Goal: Task Accomplishment & Management: Use online tool/utility

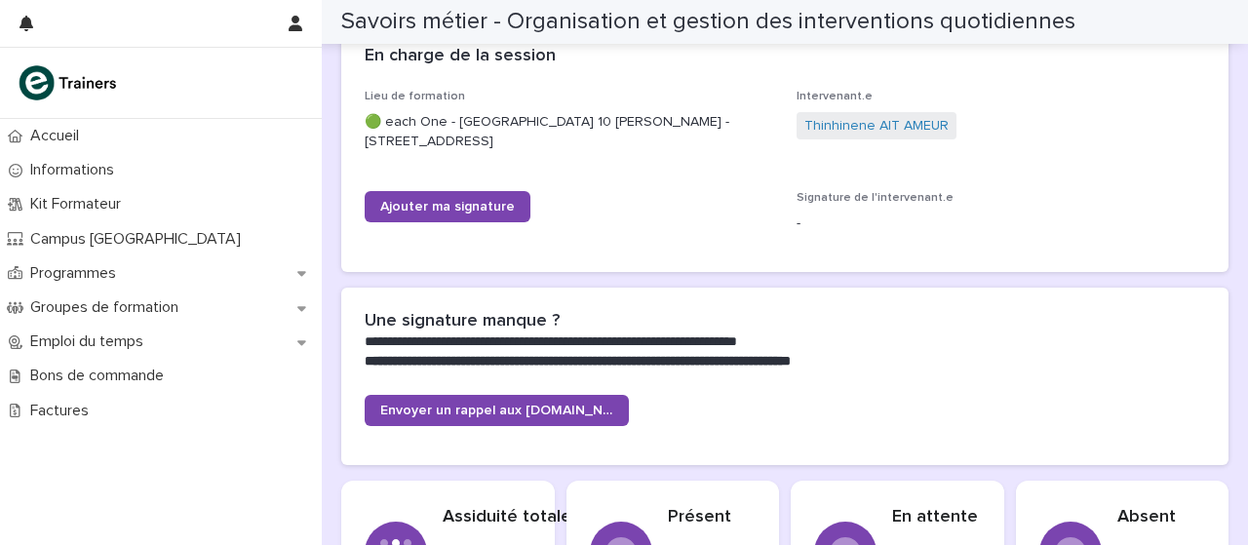
scroll to position [370, 0]
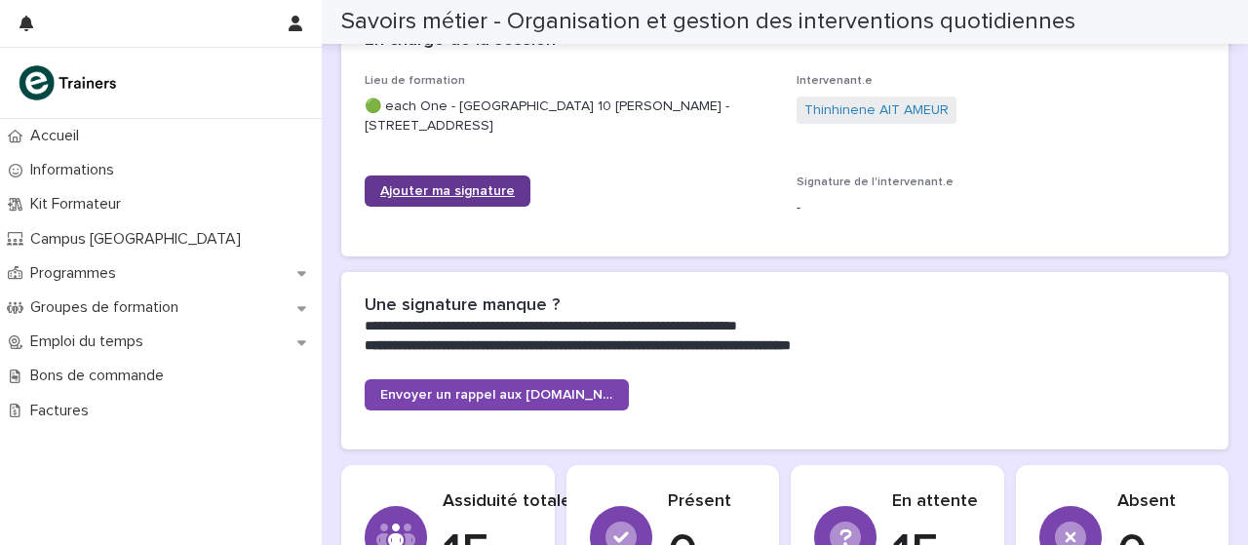
click at [485, 195] on font "Ajouter ma signature" at bounding box center [447, 191] width 135 height 14
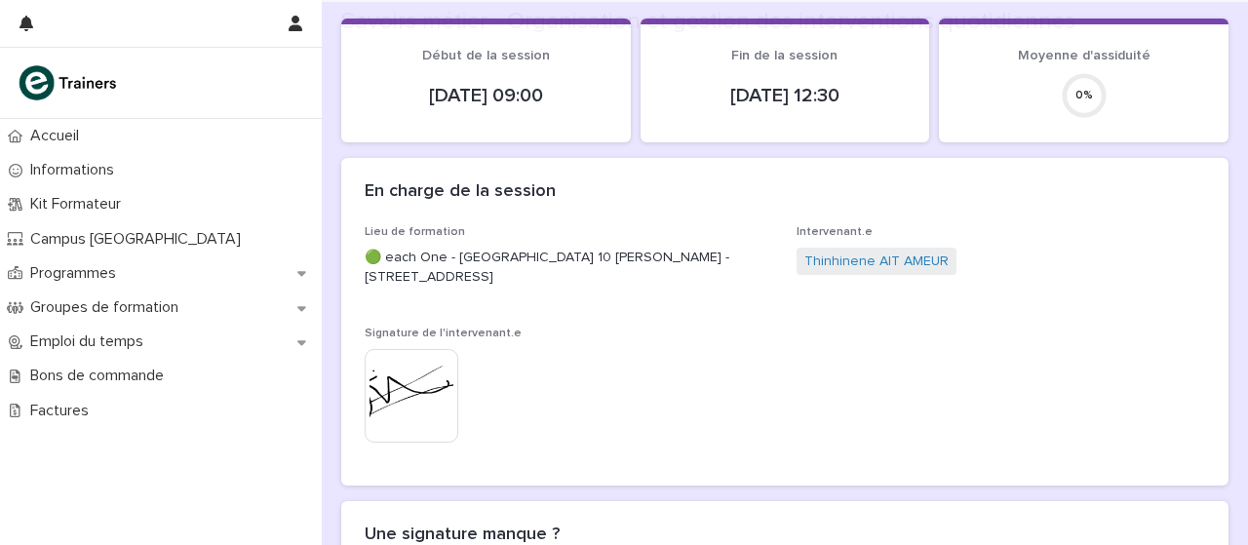
click at [1118, 501] on div "**********" at bounding box center [784, 554] width 887 height 106
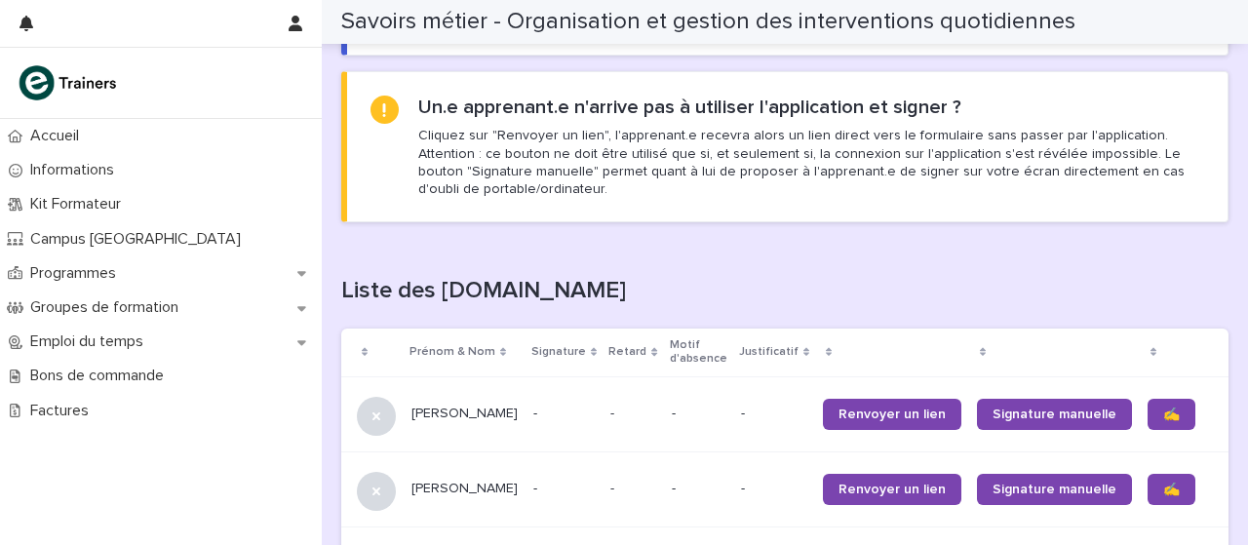
scroll to position [1041, 0]
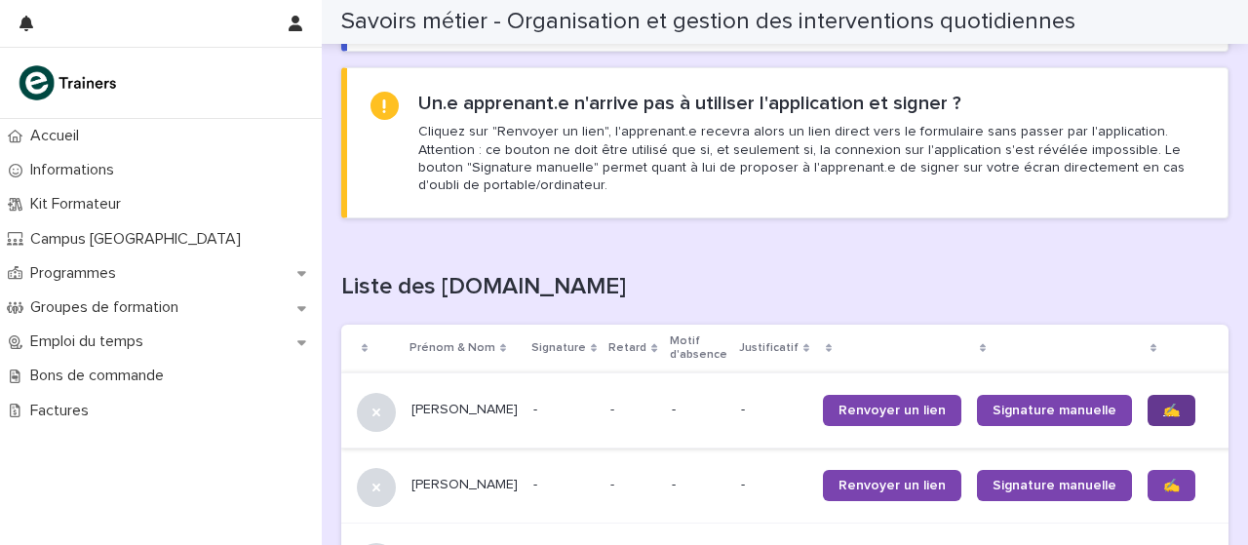
click at [1163, 409] on font "✍️" at bounding box center [1171, 411] width 17 height 14
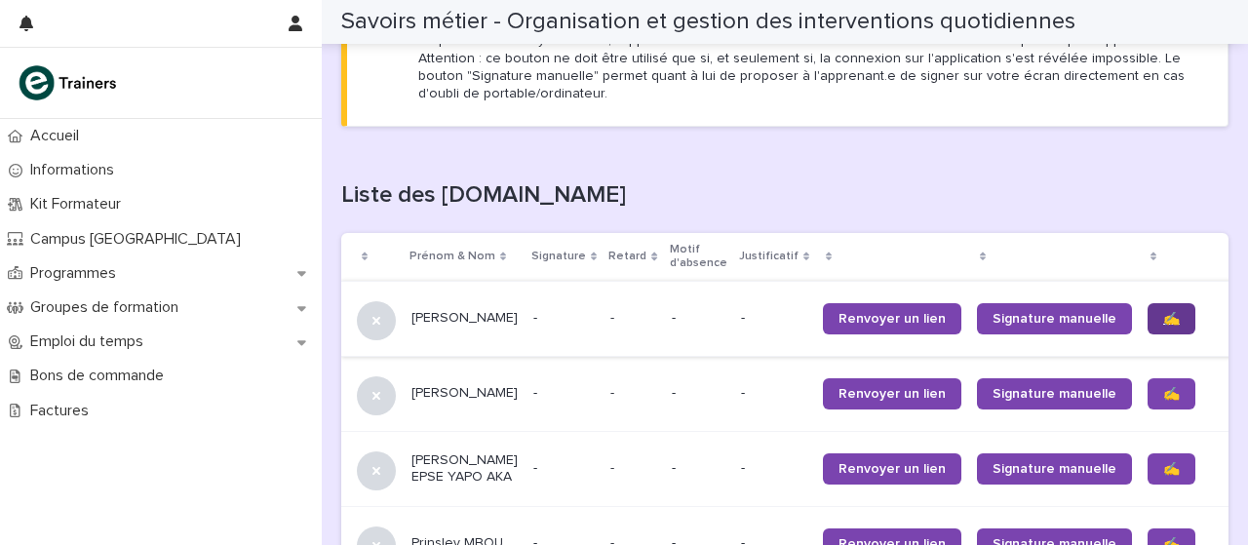
scroll to position [1145, 0]
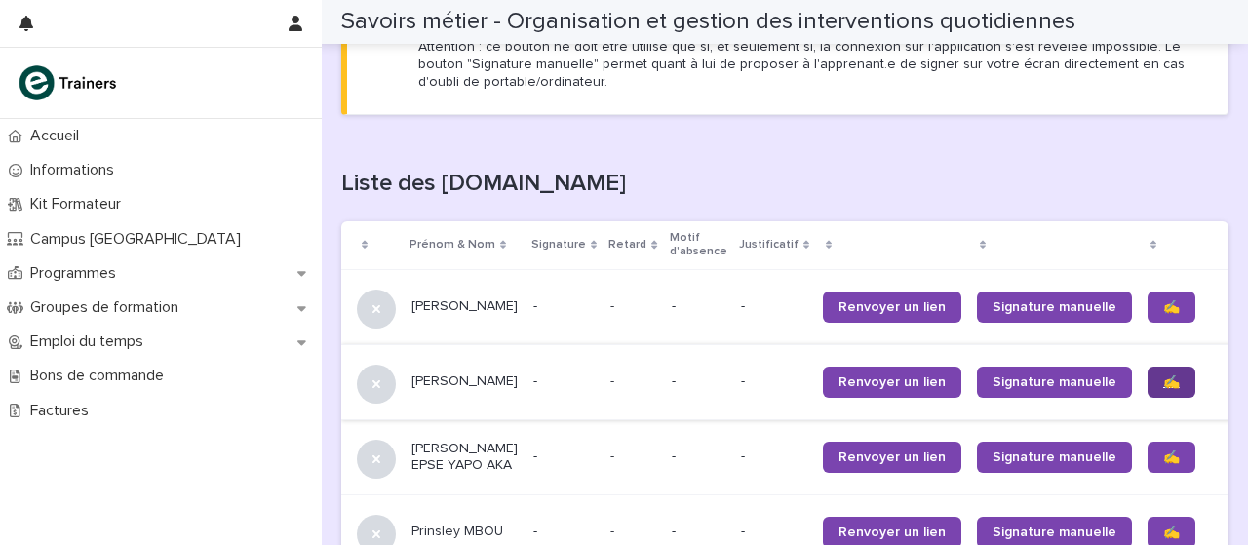
click at [1147, 388] on link "✍️" at bounding box center [1171, 382] width 48 height 31
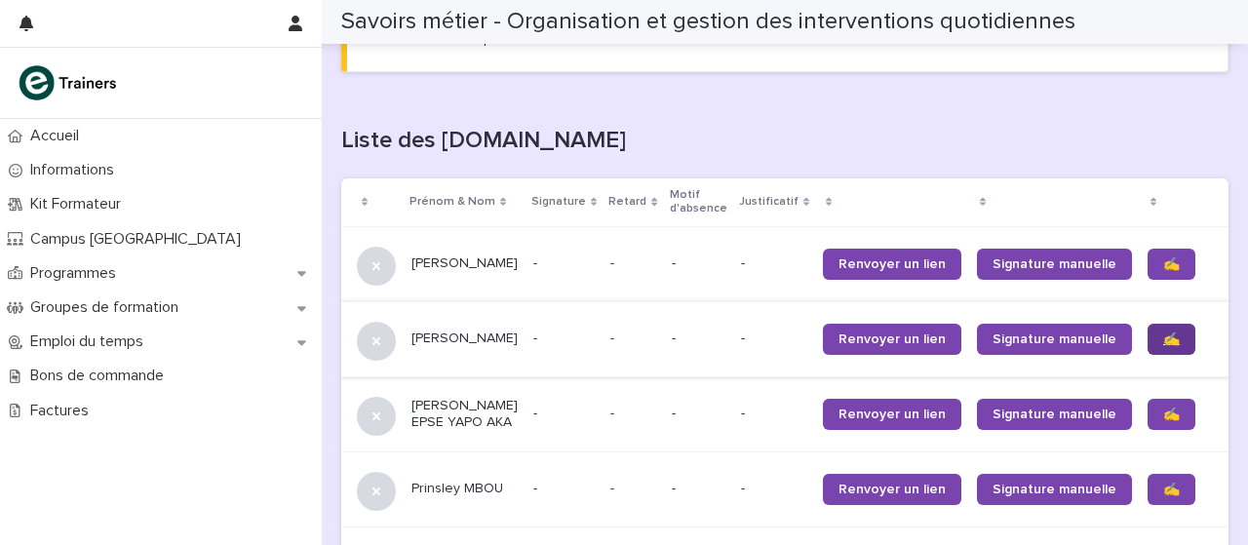
scroll to position [1258, 0]
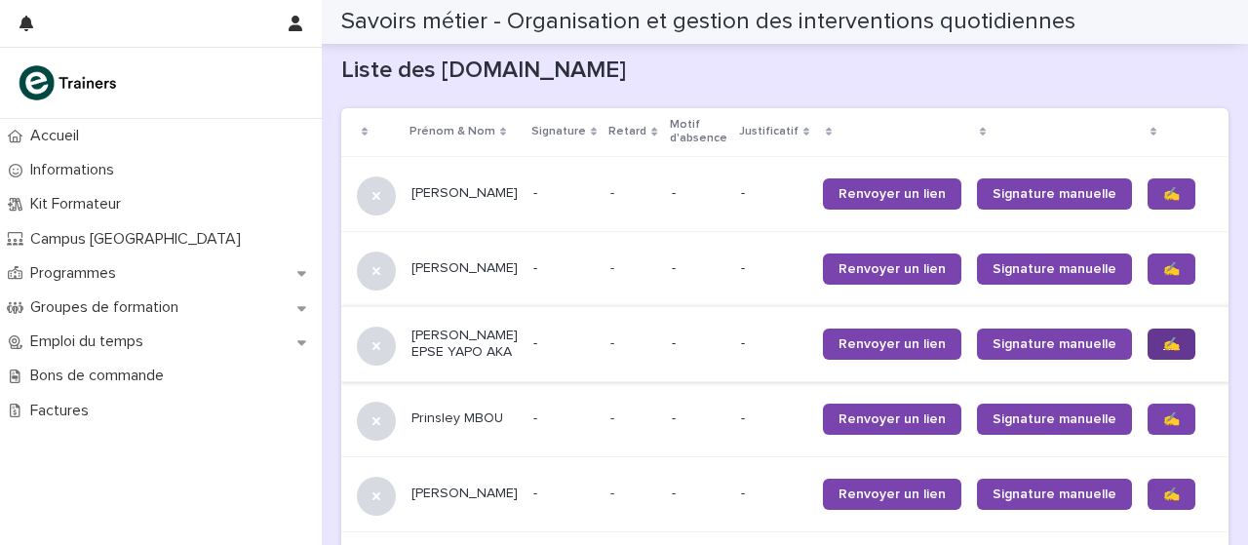
click at [1147, 360] on link "✍️" at bounding box center [1171, 344] width 48 height 31
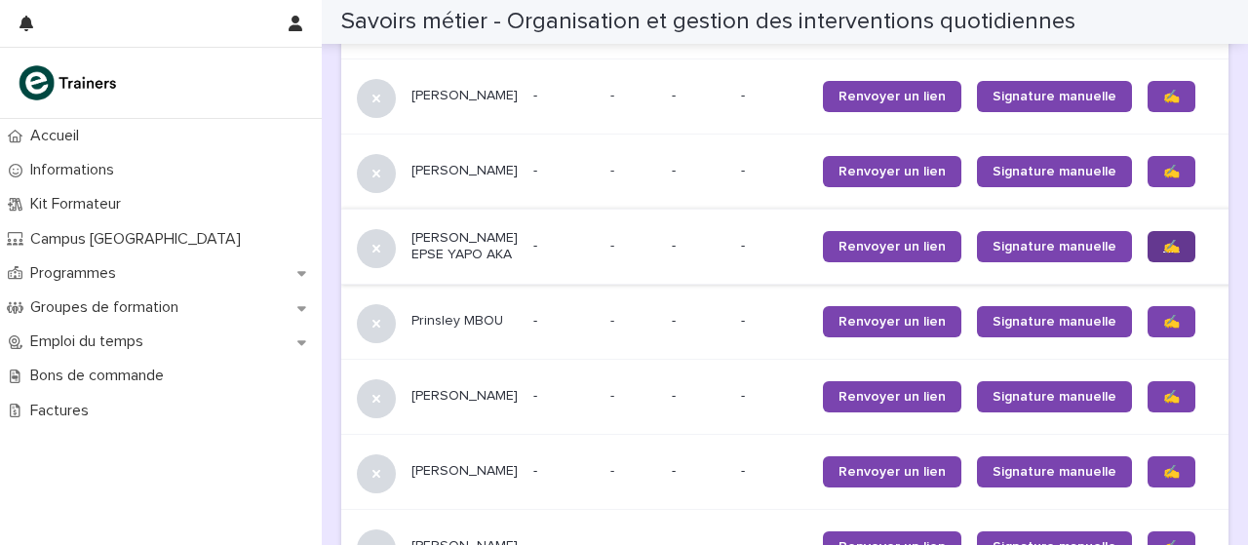
scroll to position [1357, 0]
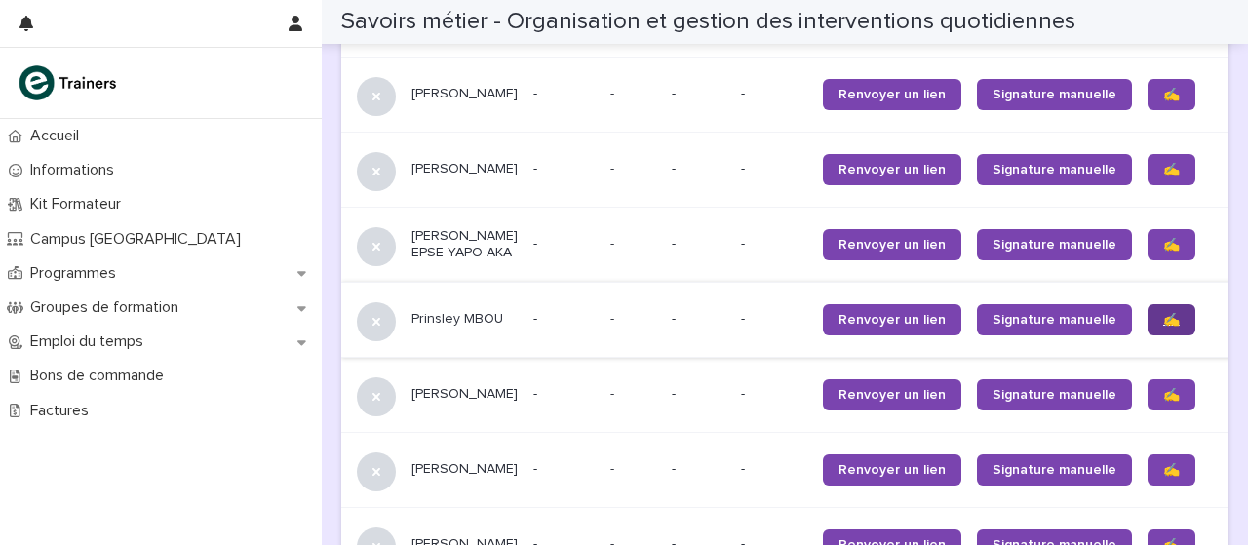
click at [1147, 335] on link "✍️" at bounding box center [1171, 319] width 48 height 31
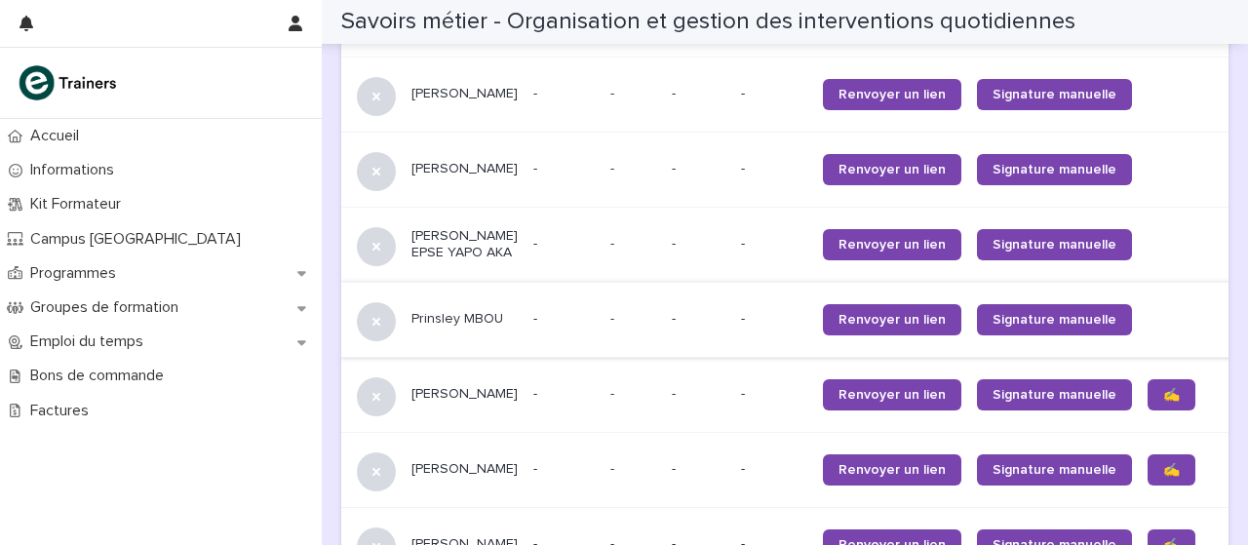
scroll to position [1482, 0]
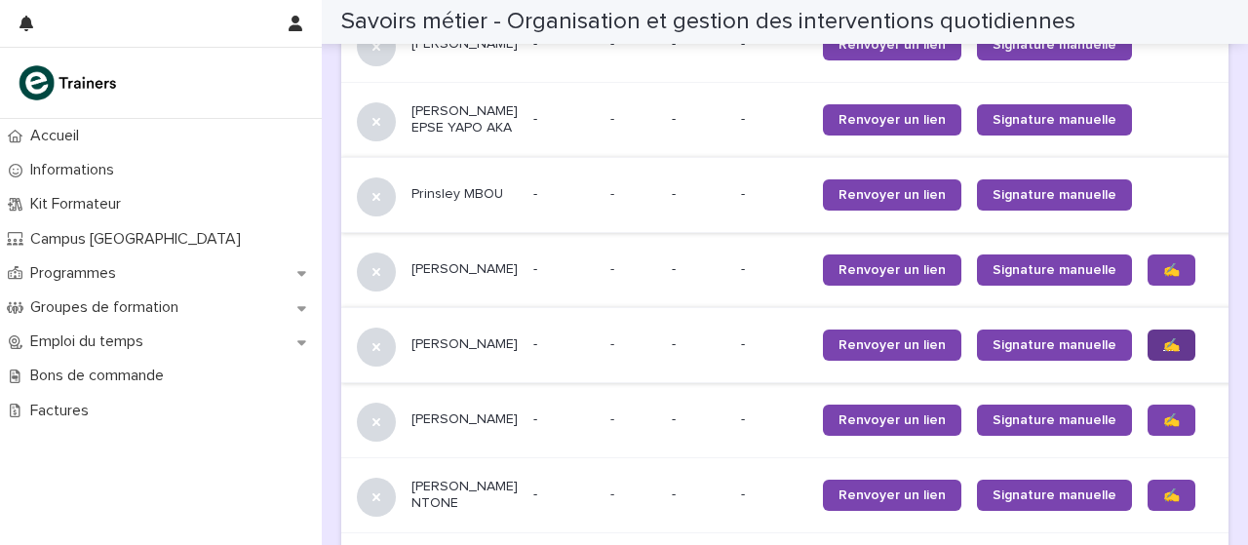
click at [1147, 361] on link "✍️" at bounding box center [1171, 345] width 48 height 31
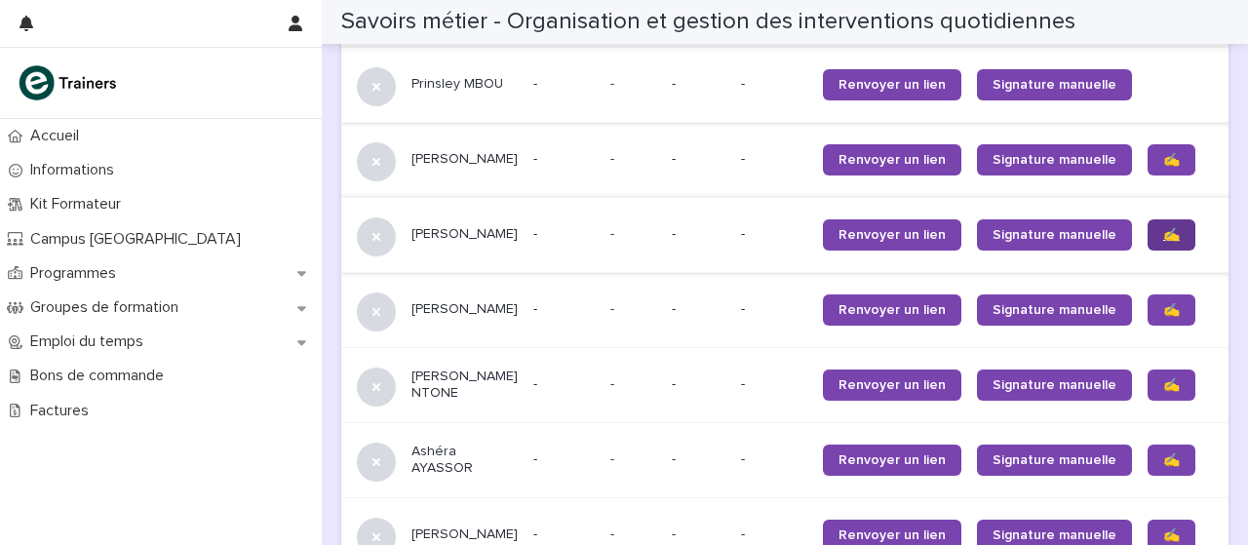
scroll to position [1594, 0]
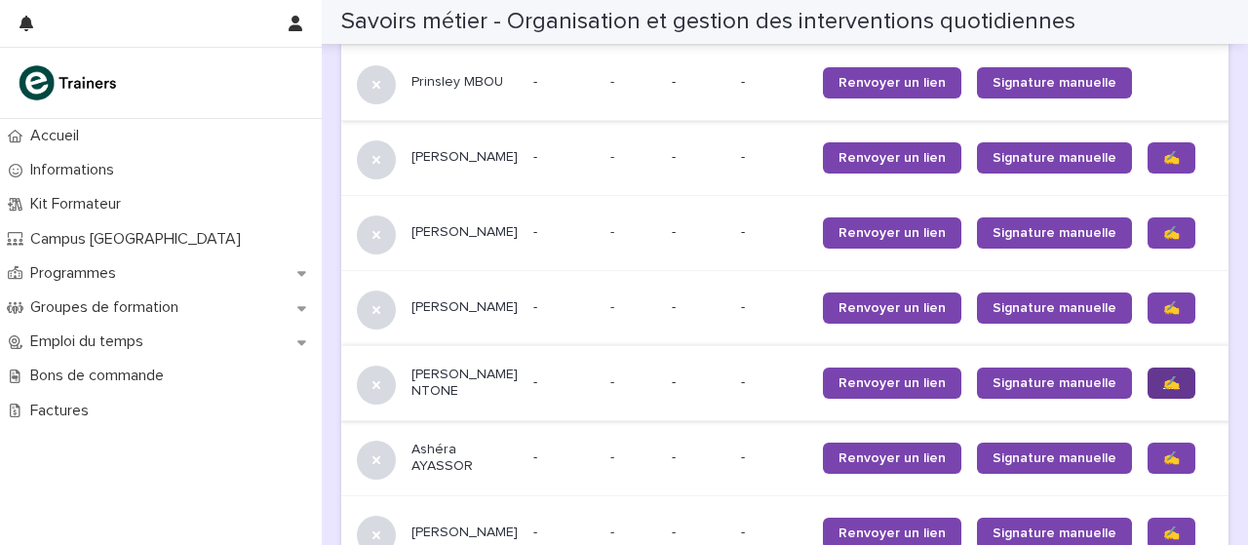
click at [1147, 399] on link "✍️" at bounding box center [1171, 383] width 48 height 31
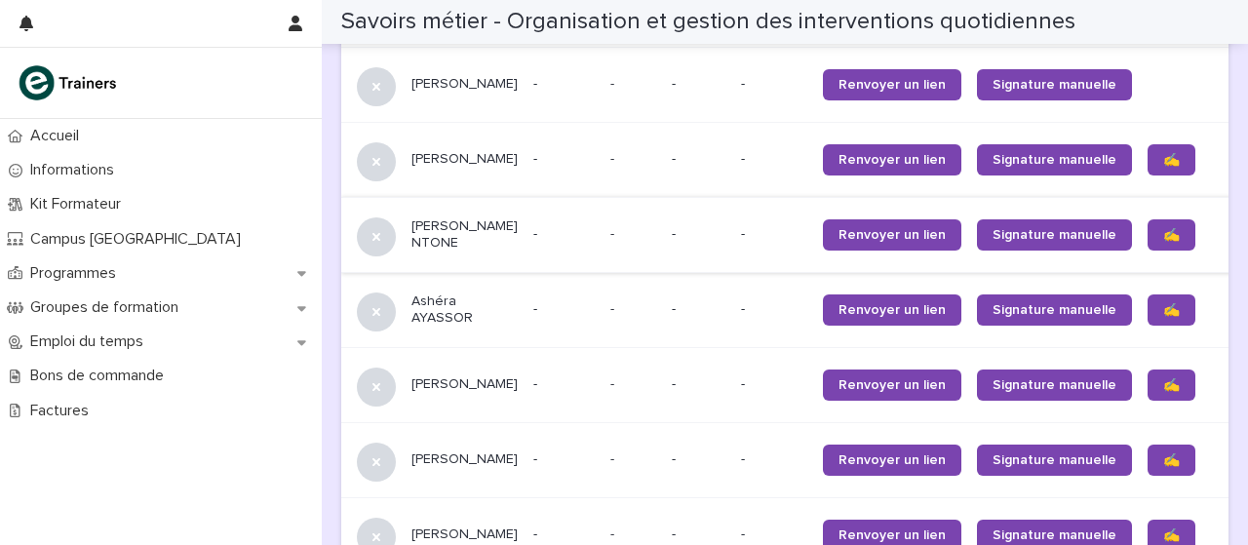
scroll to position [1747, 0]
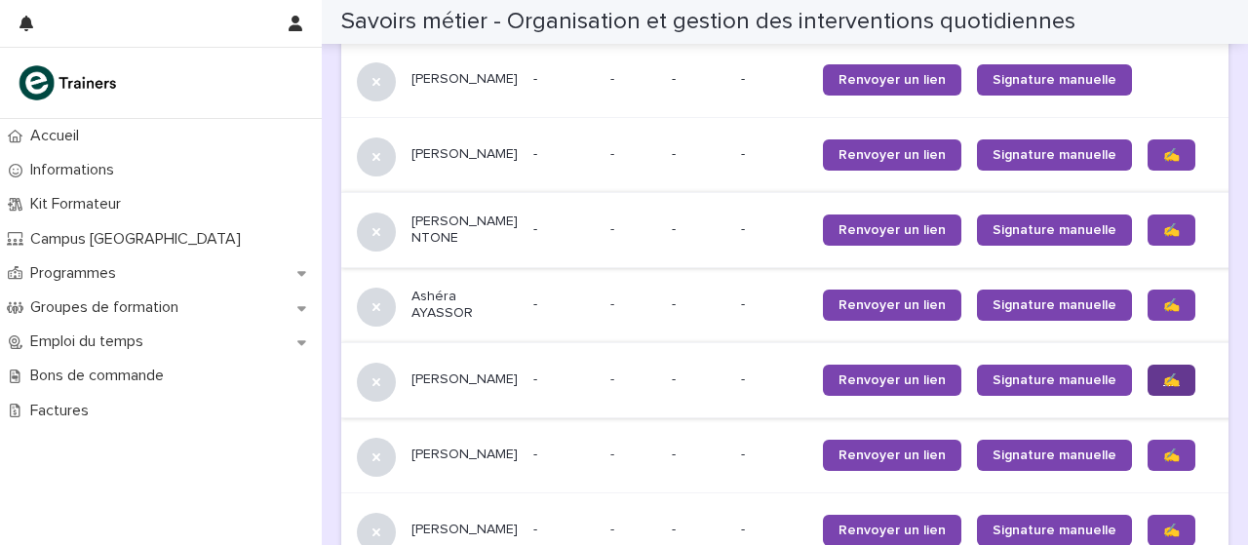
click at [1147, 396] on link "✍️" at bounding box center [1171, 380] width 48 height 31
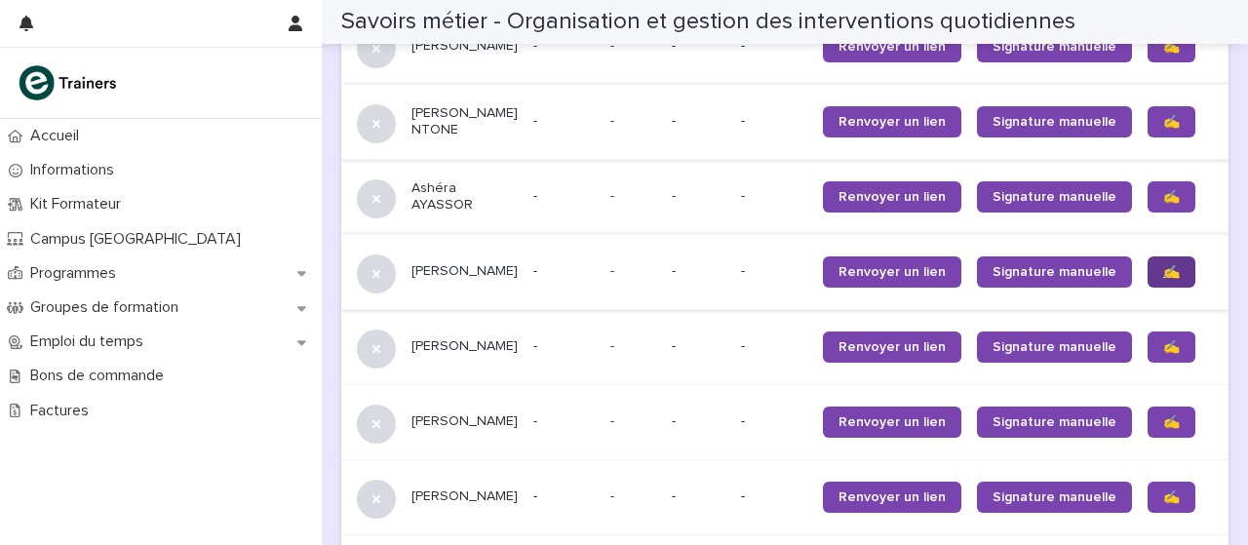
scroll to position [1862, 0]
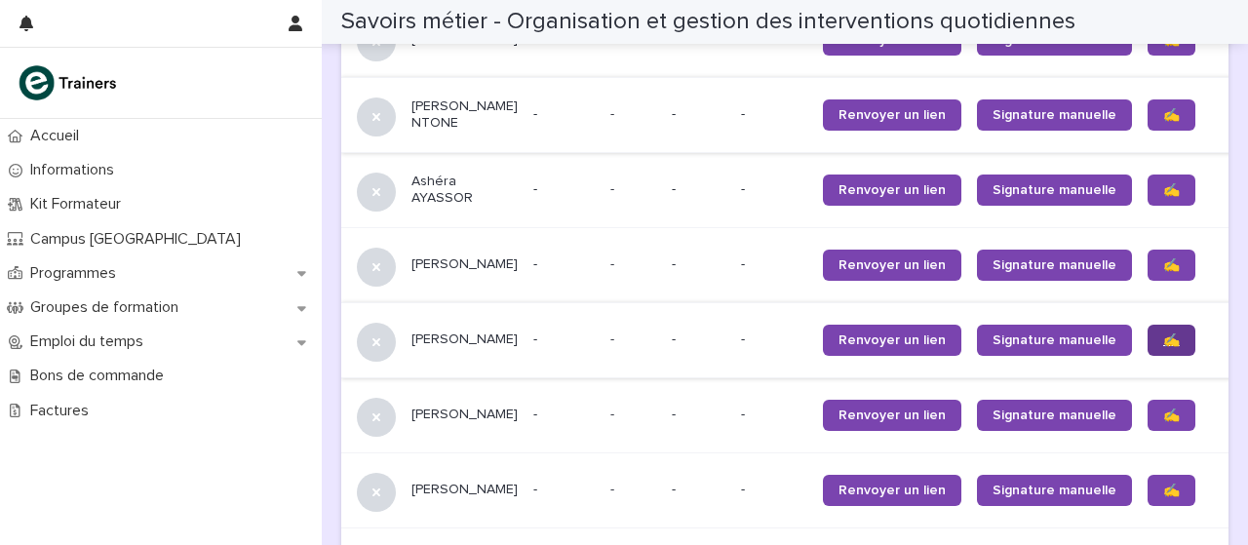
click at [1147, 356] on link "✍️" at bounding box center [1171, 340] width 48 height 31
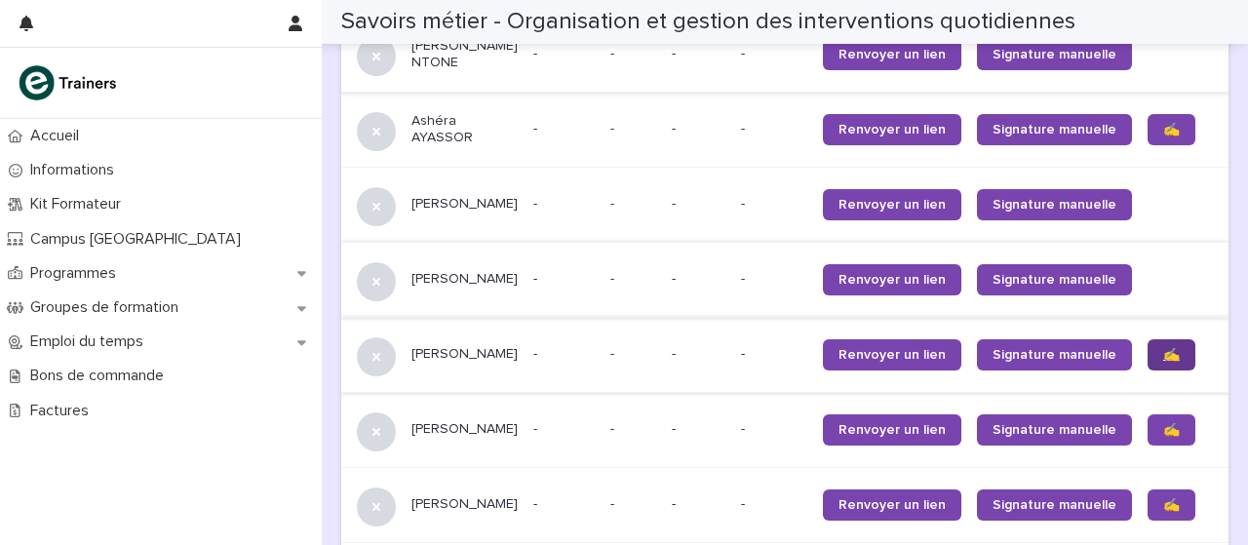
click at [1147, 370] on link "✍️" at bounding box center [1171, 354] width 48 height 31
click at [1147, 446] on link "✍️" at bounding box center [1171, 429] width 48 height 31
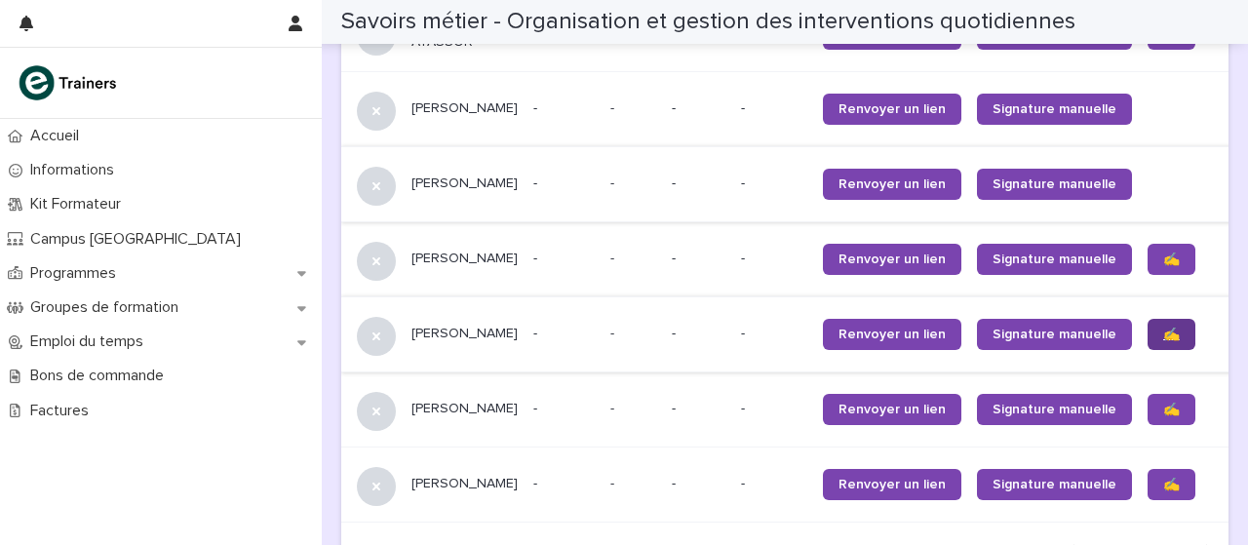
scroll to position [2022, 0]
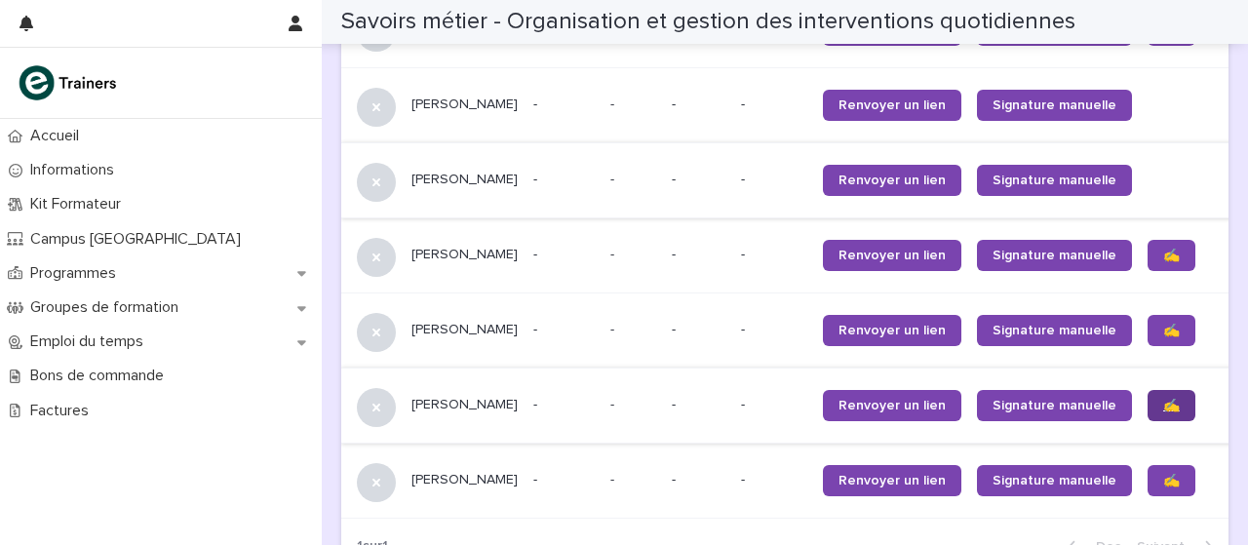
click at [1147, 421] on link "✍️" at bounding box center [1171, 405] width 48 height 31
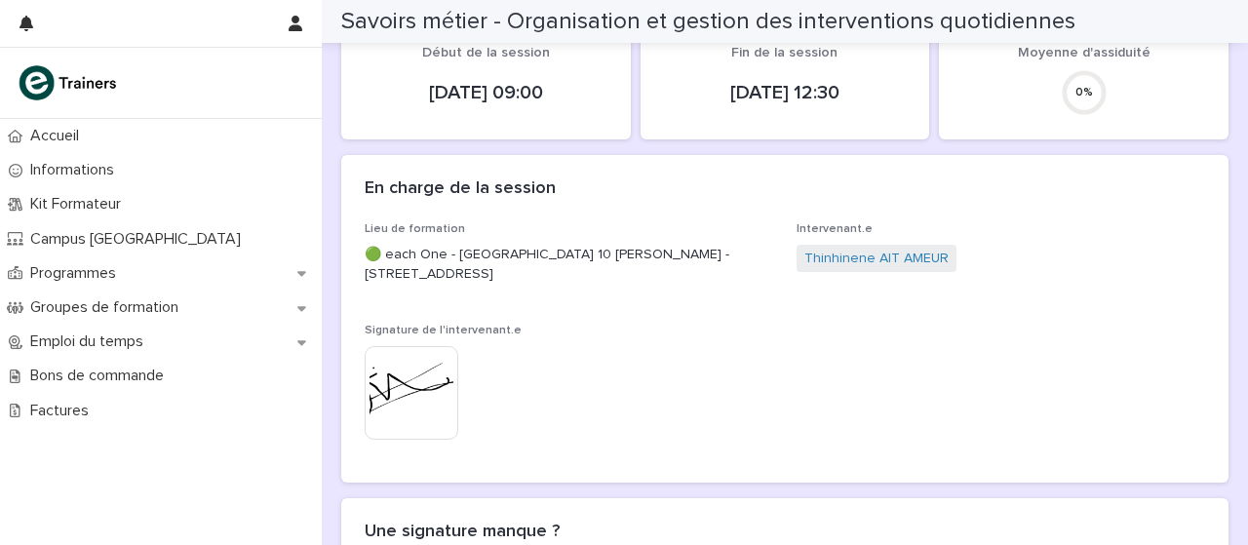
scroll to position [0, 0]
